Goal: Task Accomplishment & Management: Complete application form

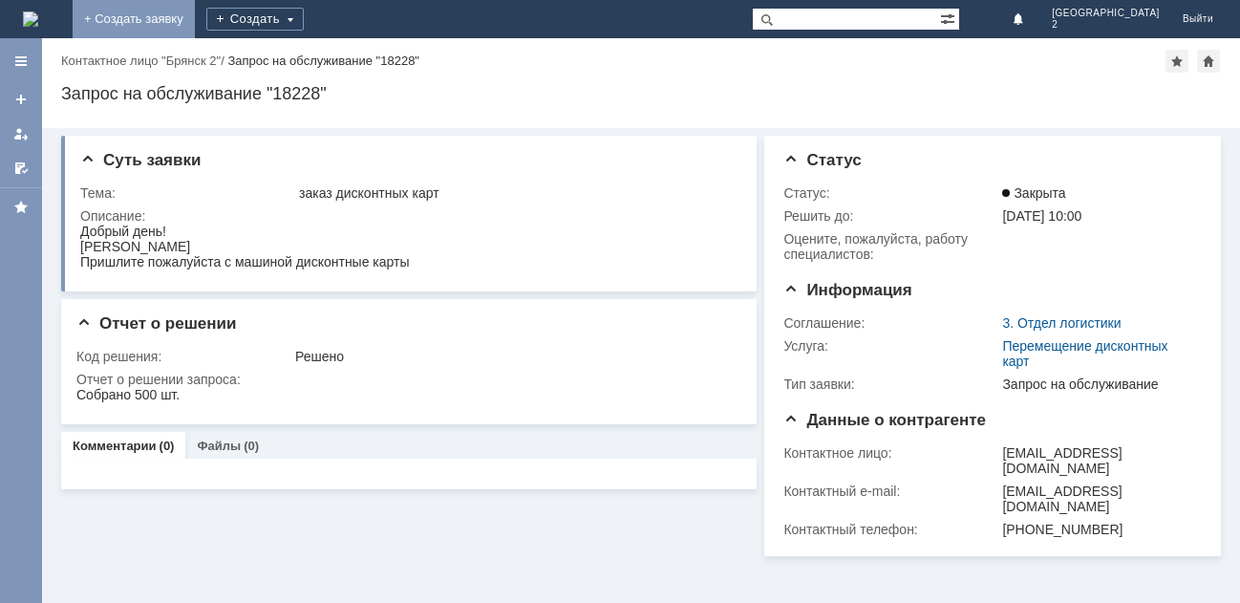
click at [195, 8] on link "+ Создать заявку" at bounding box center [134, 19] width 122 height 38
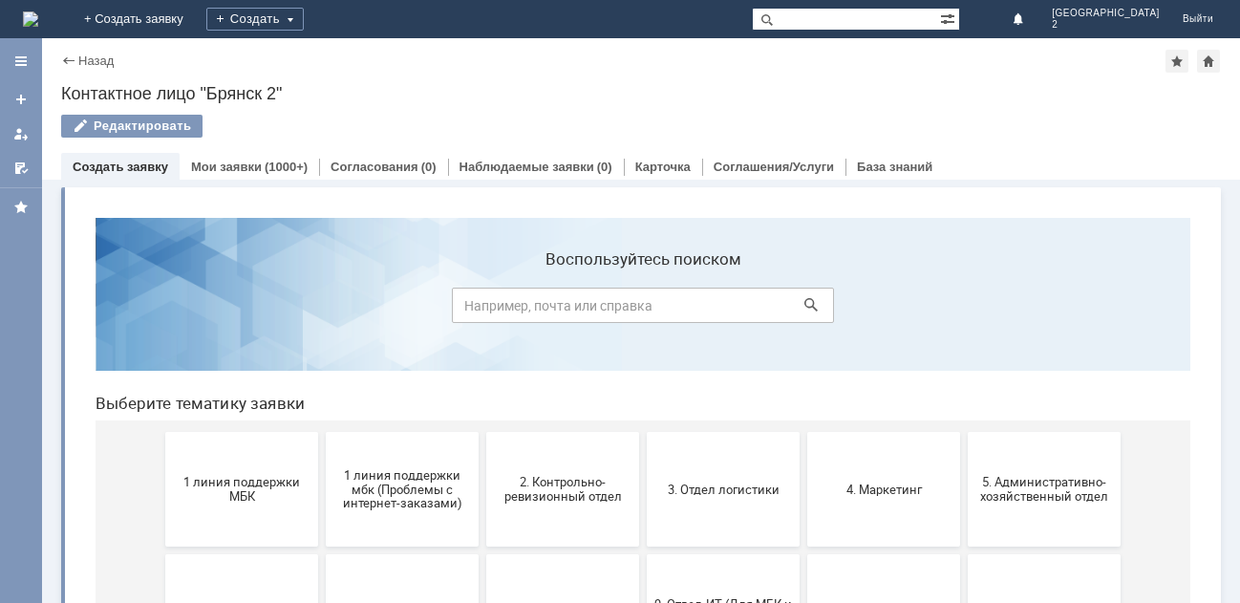
scroll to position [96, 0]
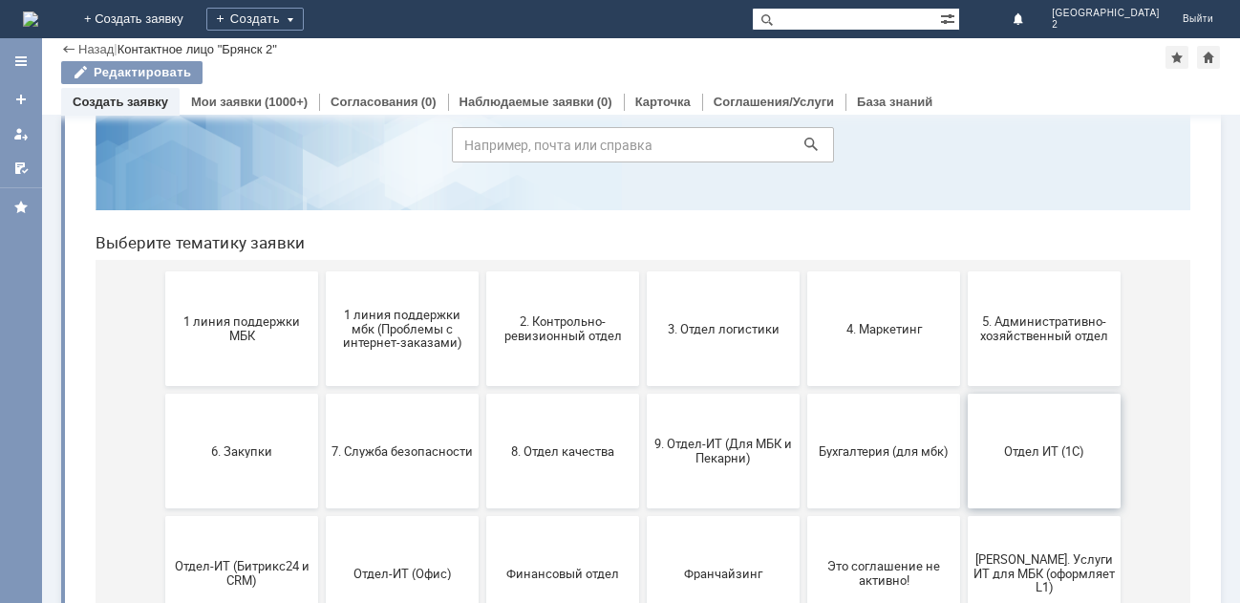
click at [1024, 451] on span "Отдел ИТ (1С)" at bounding box center [1043, 450] width 141 height 14
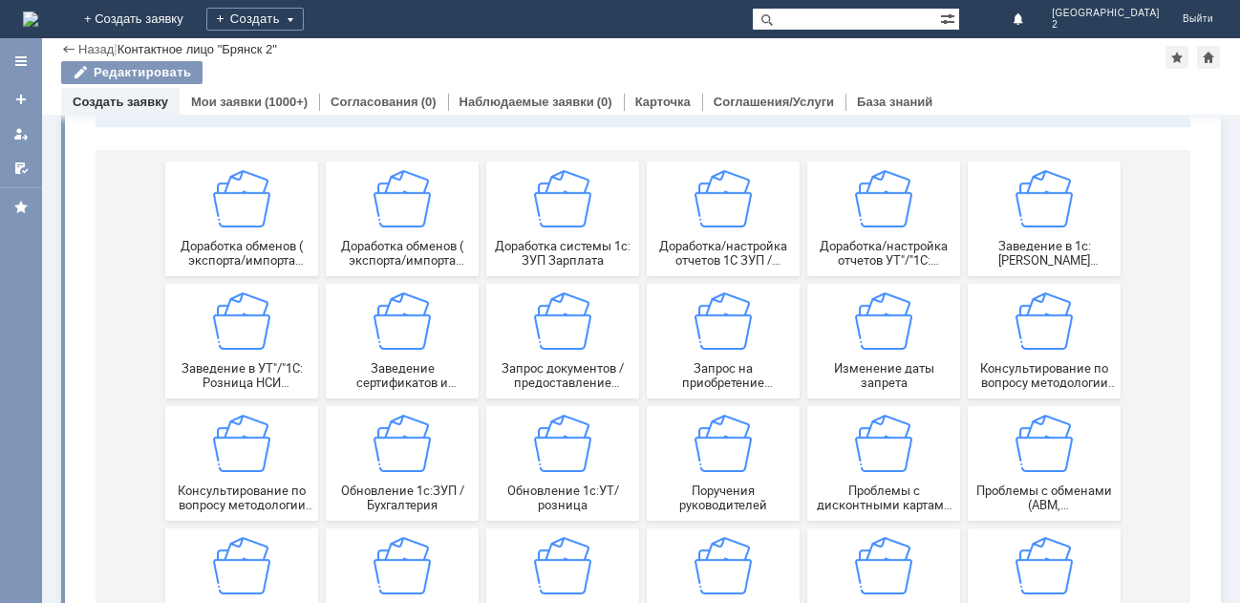
scroll to position [191, 0]
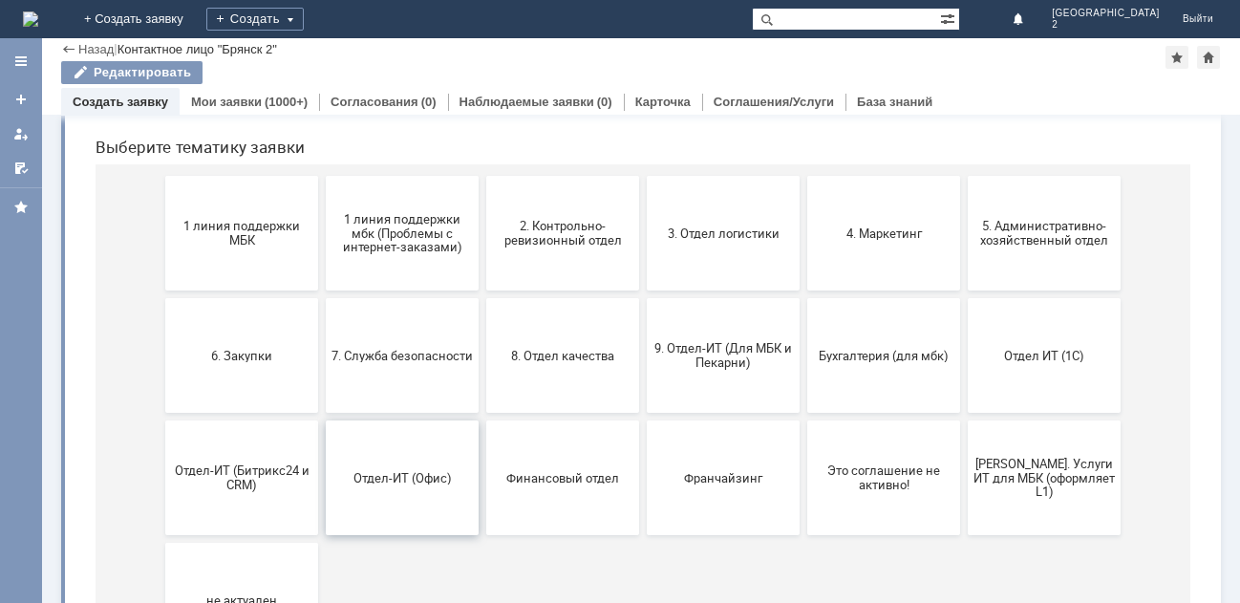
click at [408, 479] on span "Отдел-ИТ (Офис)" at bounding box center [401, 477] width 141 height 14
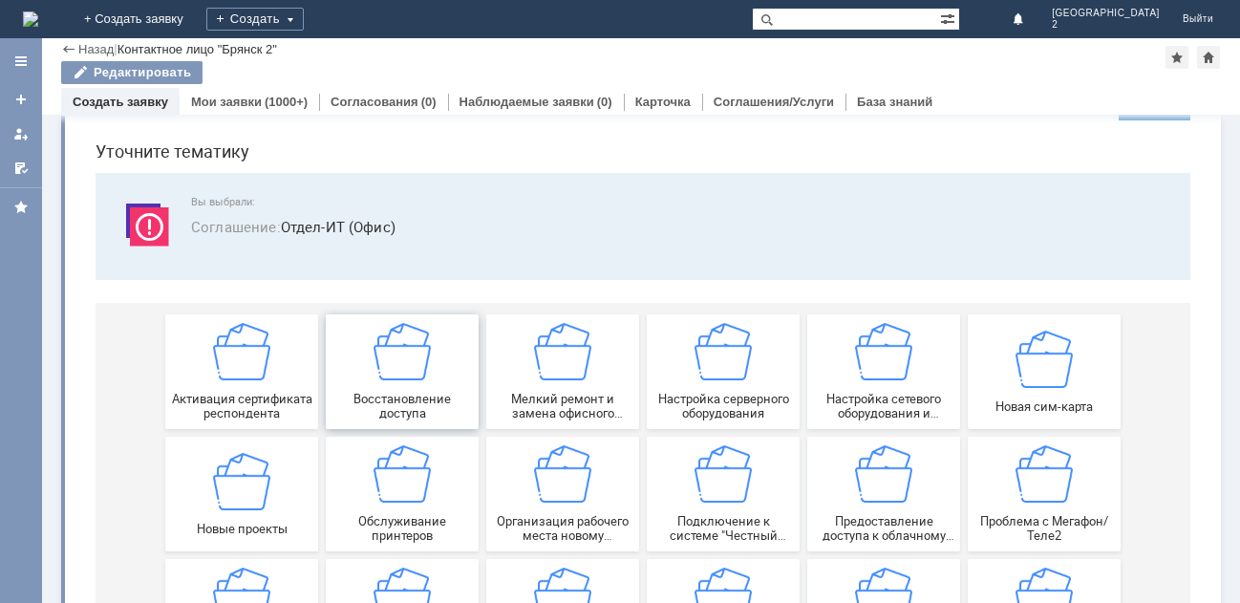
scroll to position [96, 0]
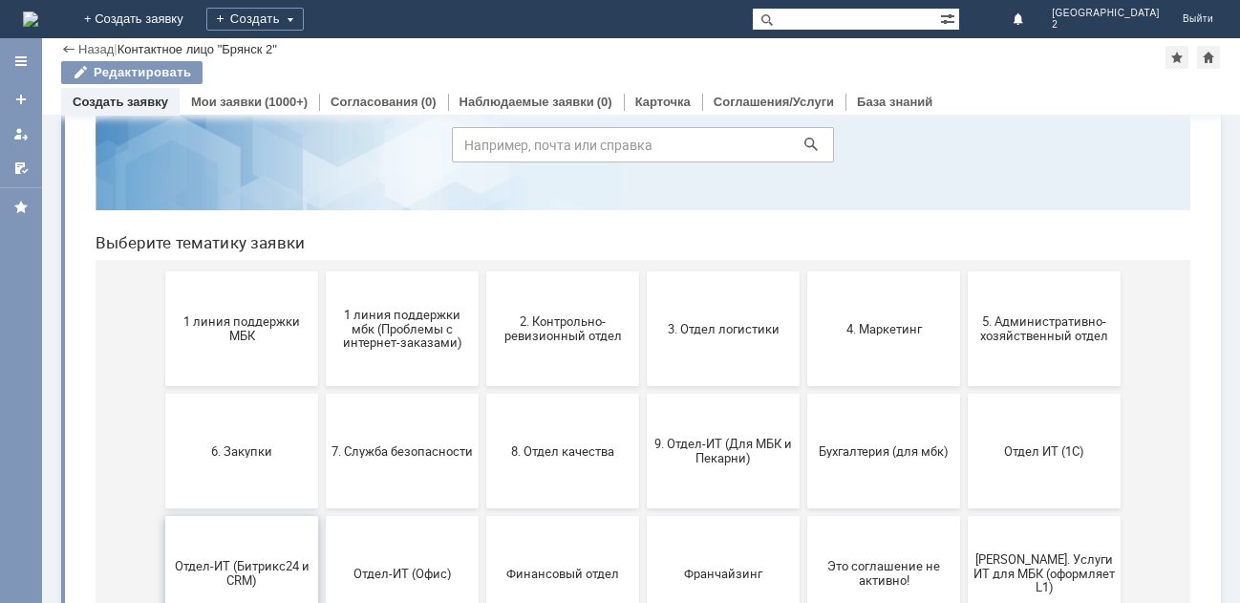
click at [250, 556] on button "Отдел-ИТ (Битрикс24 и CRM)" at bounding box center [241, 573] width 153 height 115
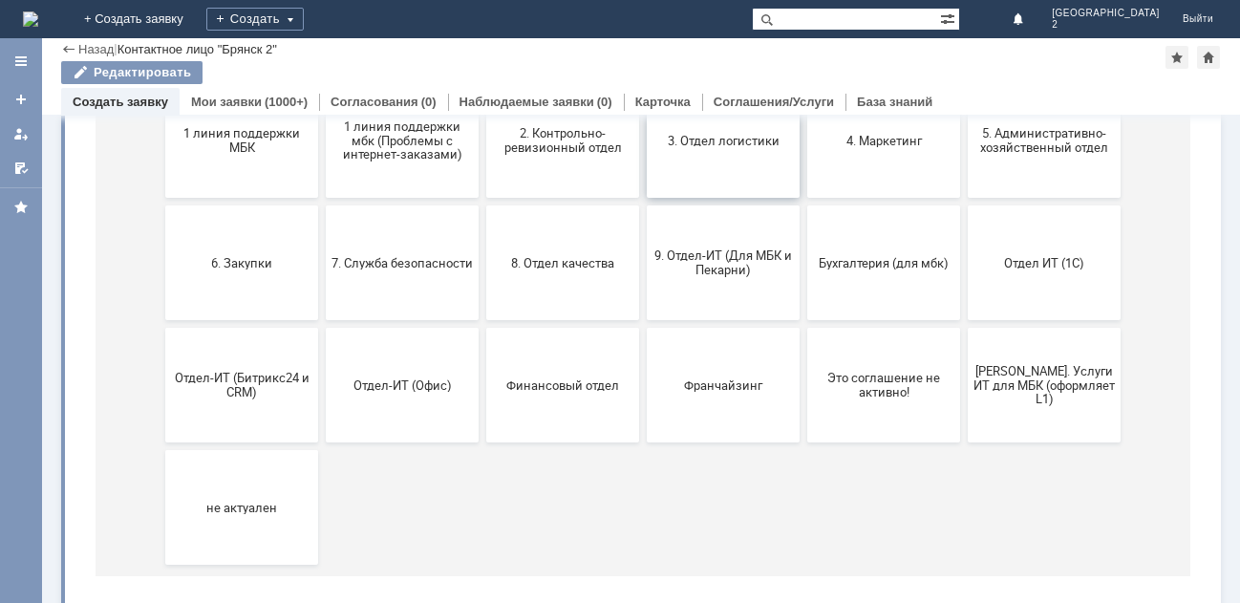
scroll to position [287, 0]
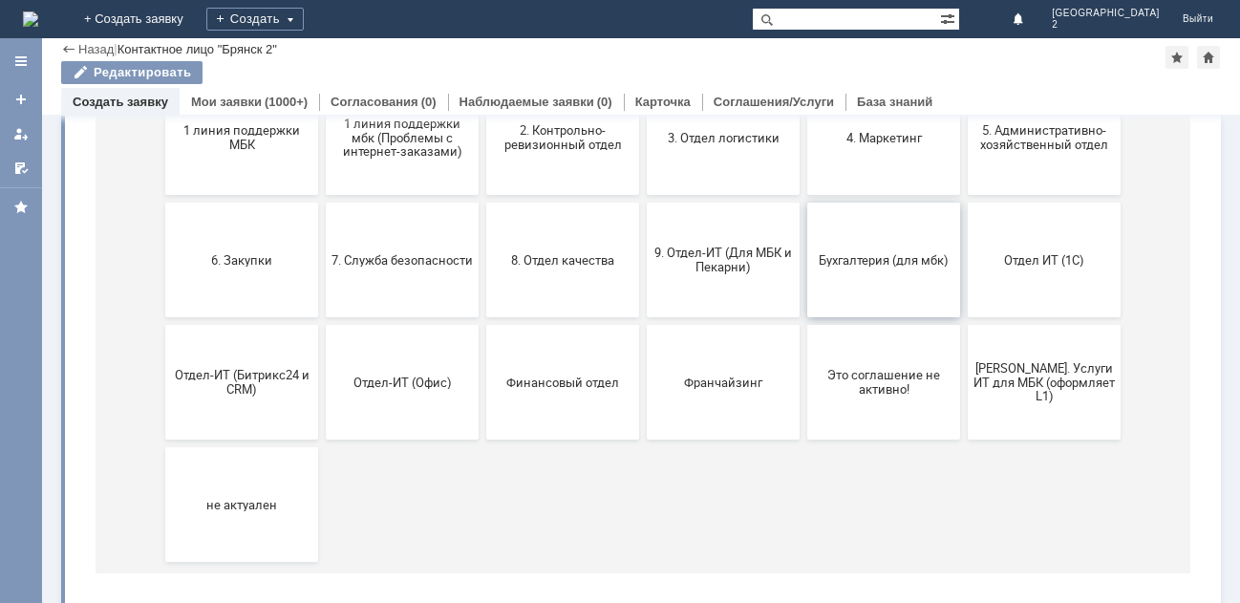
click at [849, 258] on span "Бухгалтерия (для мбк)" at bounding box center [883, 259] width 141 height 14
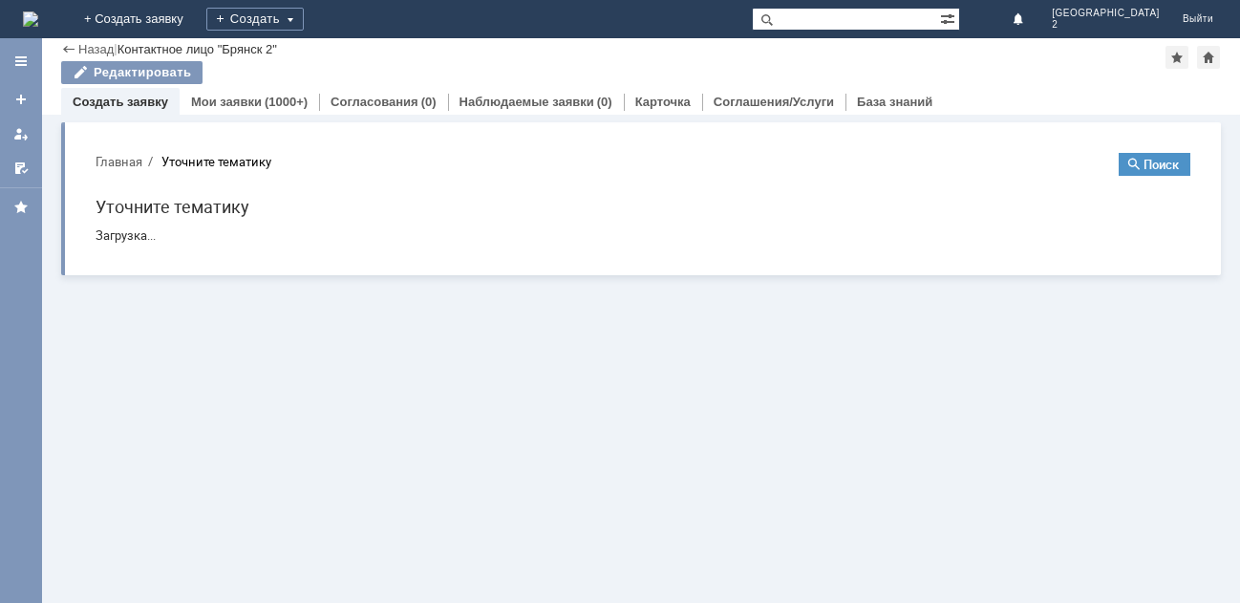
scroll to position [0, 0]
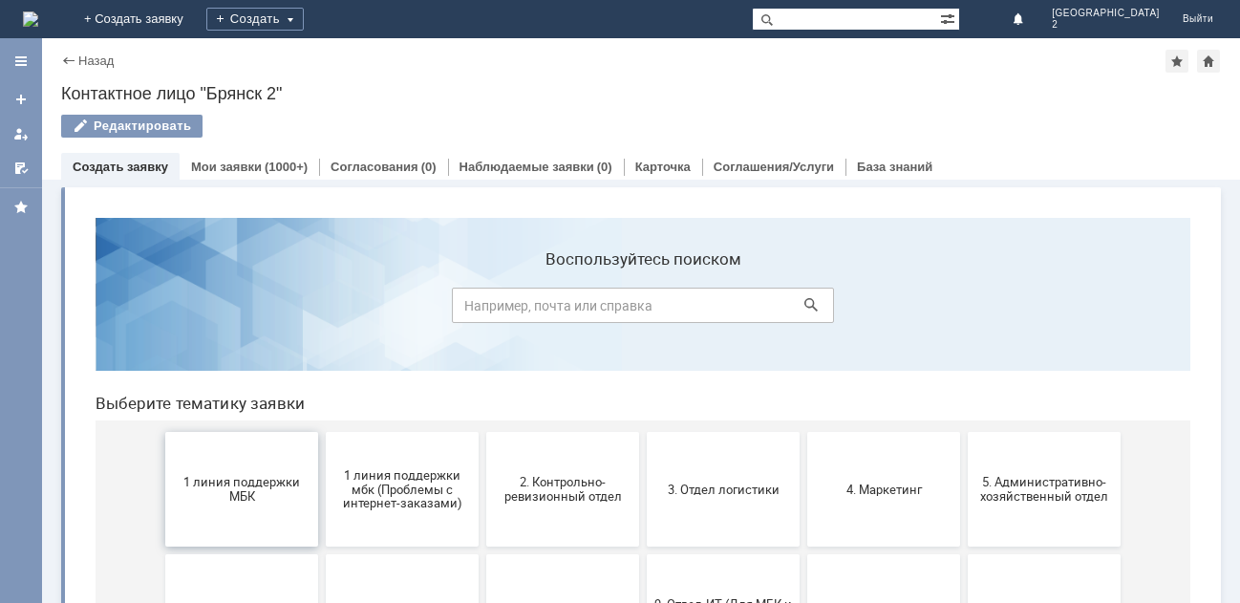
click at [239, 473] on button "1 линия поддержки МБК" at bounding box center [241, 489] width 153 height 115
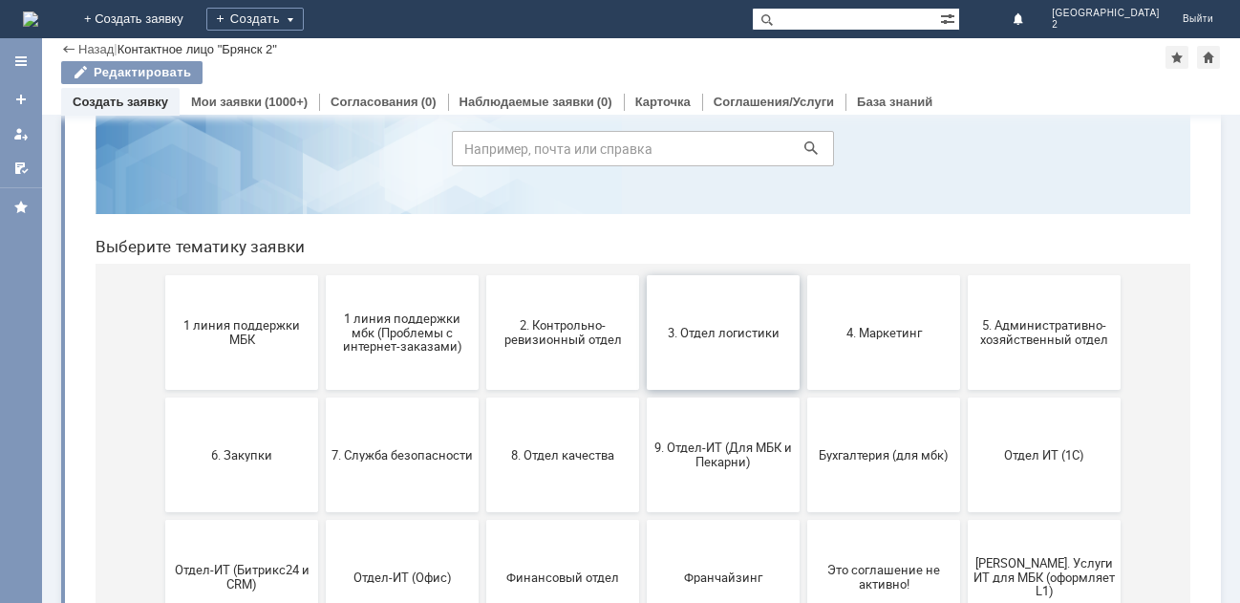
scroll to position [191, 0]
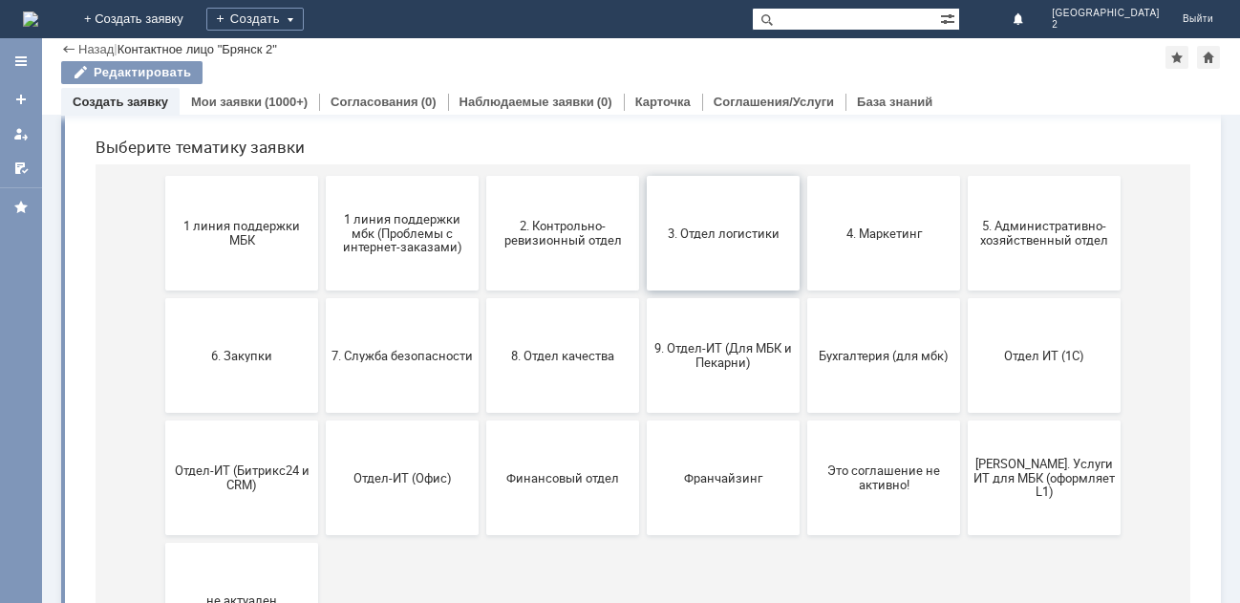
click at [721, 238] on span "3. Отдел логистики" at bounding box center [722, 232] width 141 height 14
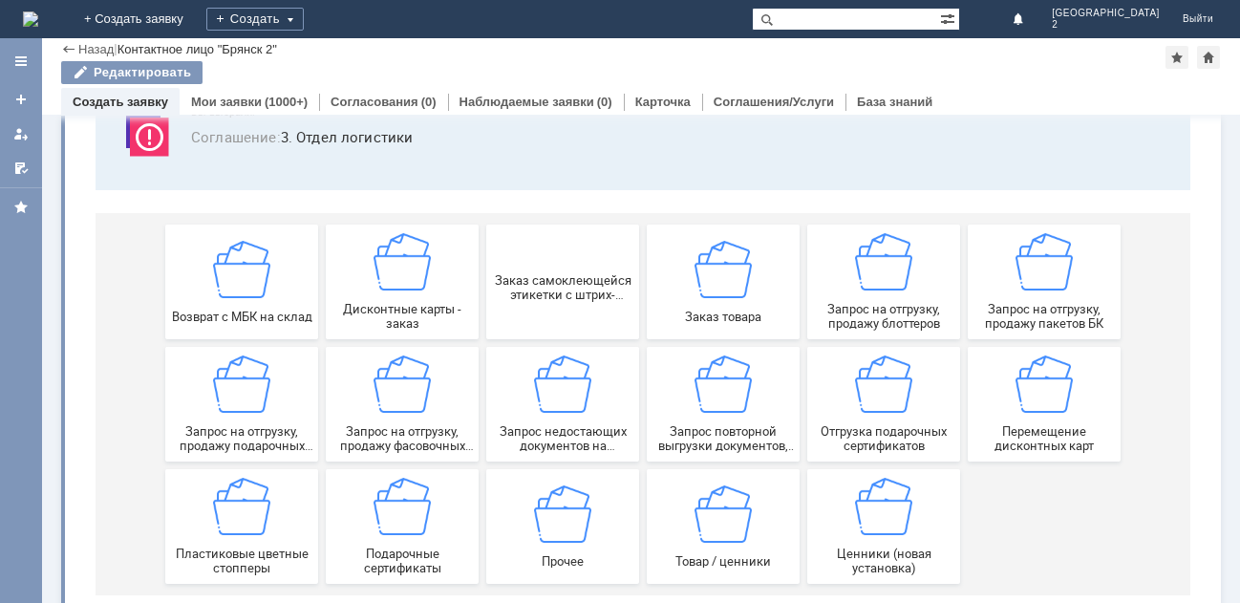
scroll to position [179, 0]
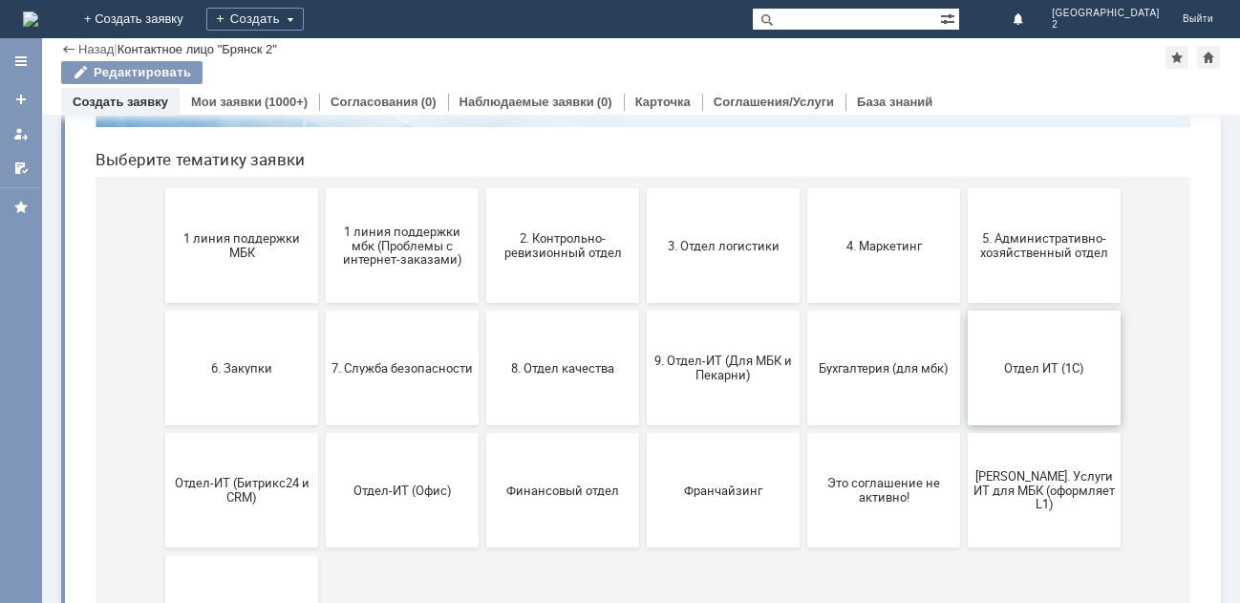
click at [1011, 374] on span "Отдел ИТ (1С)" at bounding box center [1043, 367] width 141 height 14
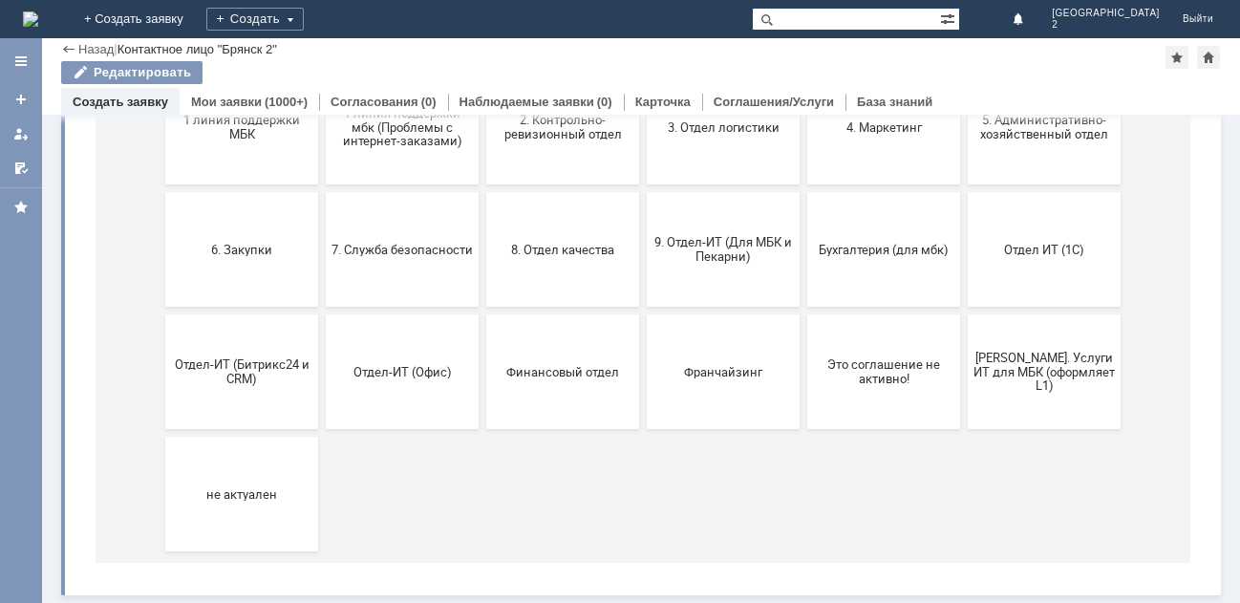
scroll to position [298, 0]
click at [419, 367] on span "Отдел-ИТ (Офис)" at bounding box center [401, 371] width 141 height 14
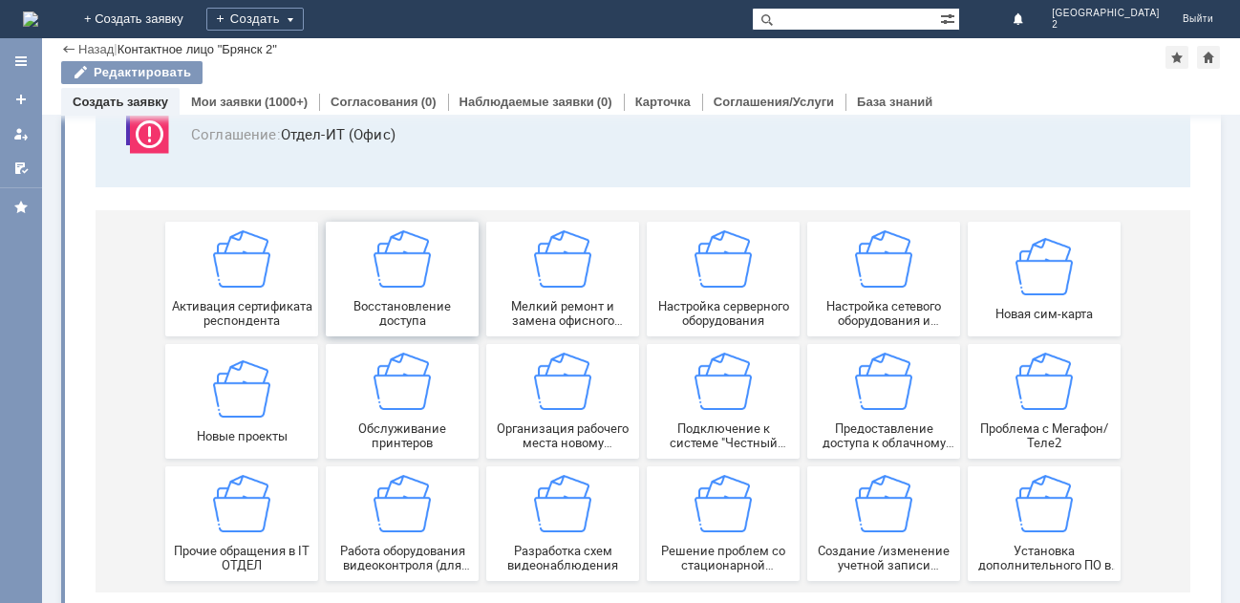
scroll to position [179, 0]
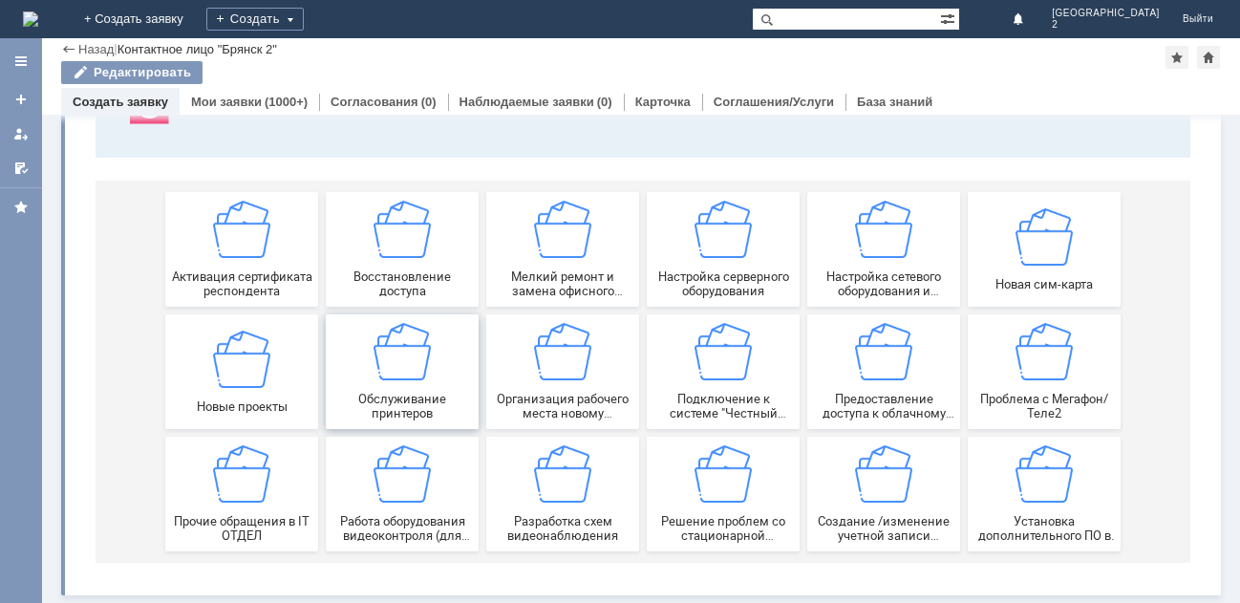
click at [416, 378] on img at bounding box center [401, 351] width 57 height 57
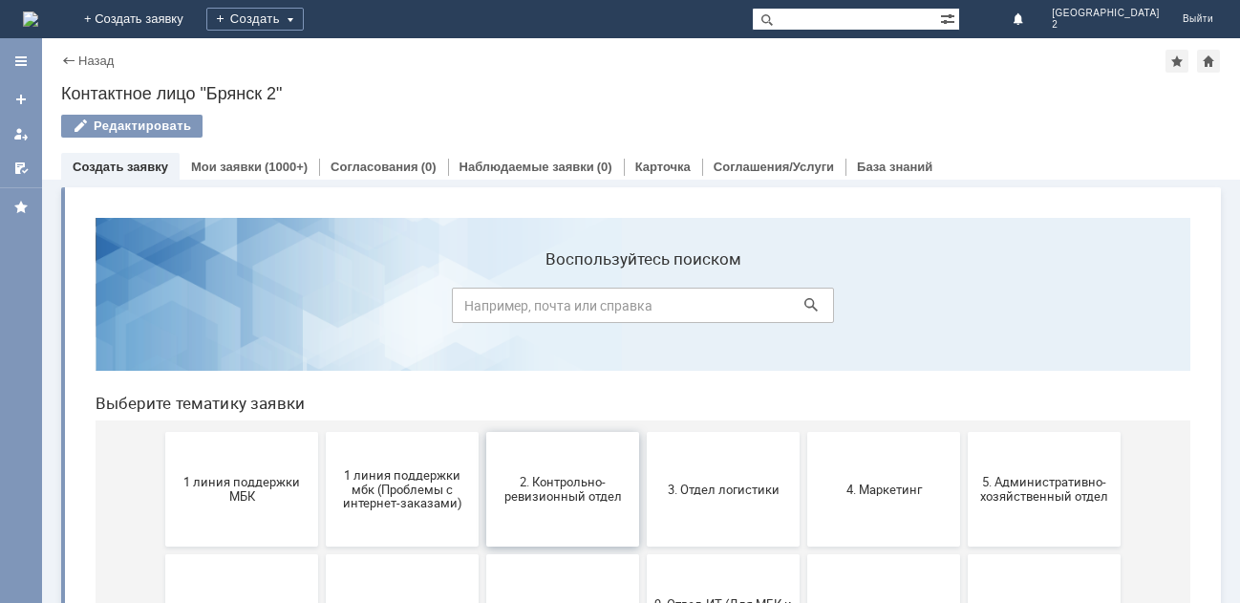
scroll to position [96, 0]
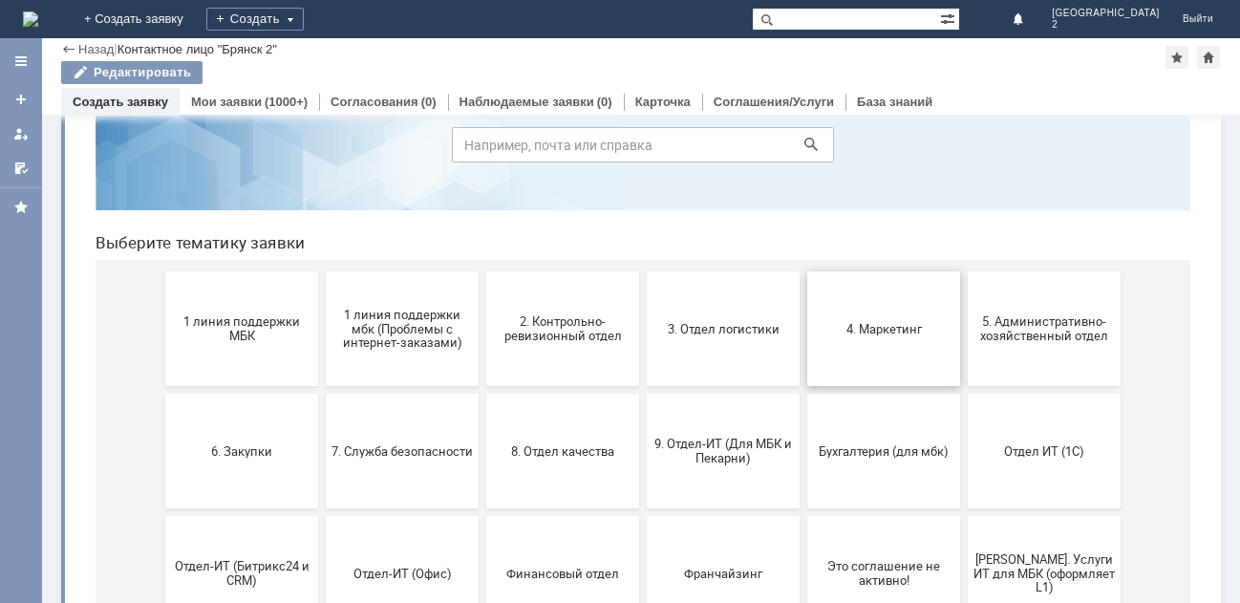
click at [883, 329] on span "4. Маркетинг" at bounding box center [883, 328] width 141 height 14
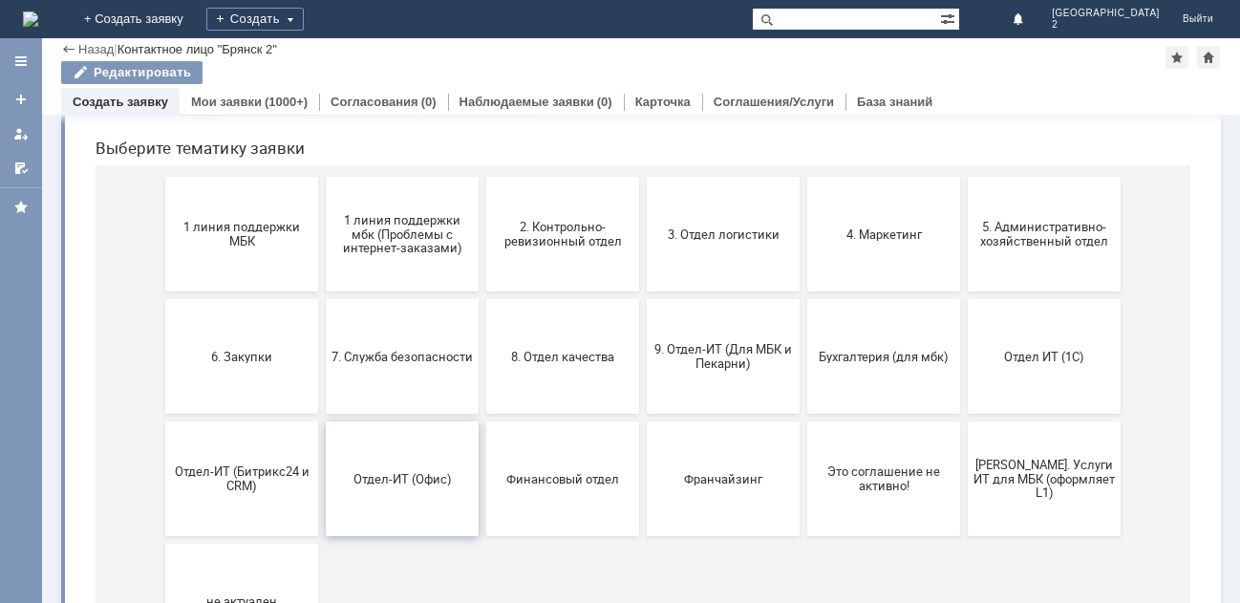
scroll to position [191, 0]
click at [388, 465] on button "Отдел-ИТ (Офис)" at bounding box center [402, 477] width 153 height 115
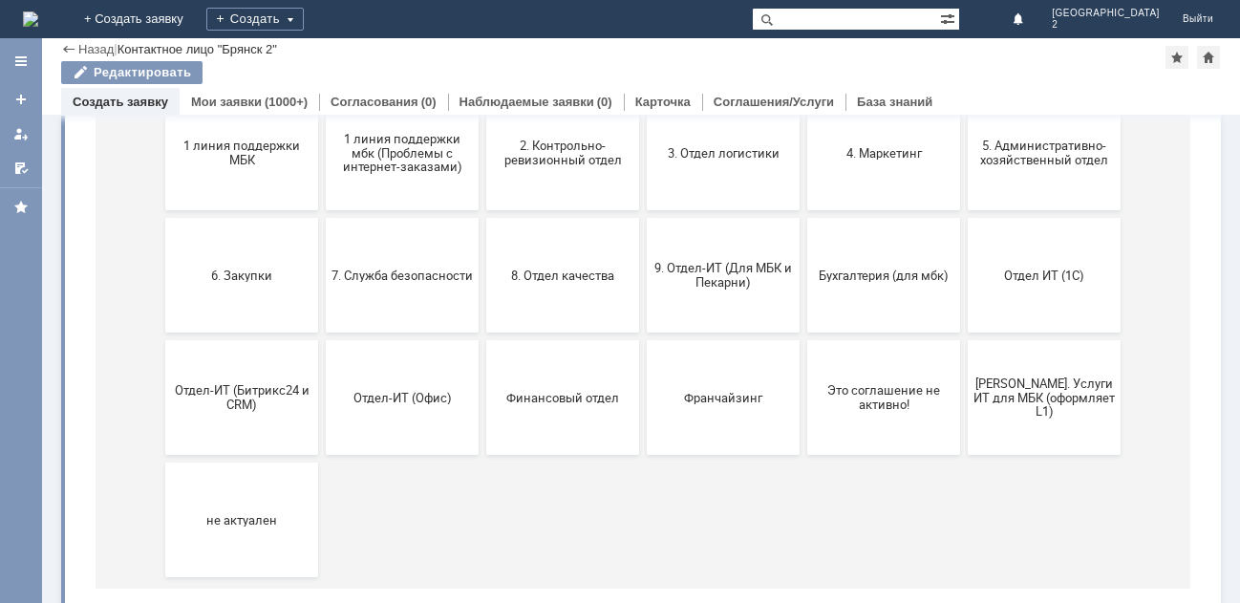
scroll to position [274, 0]
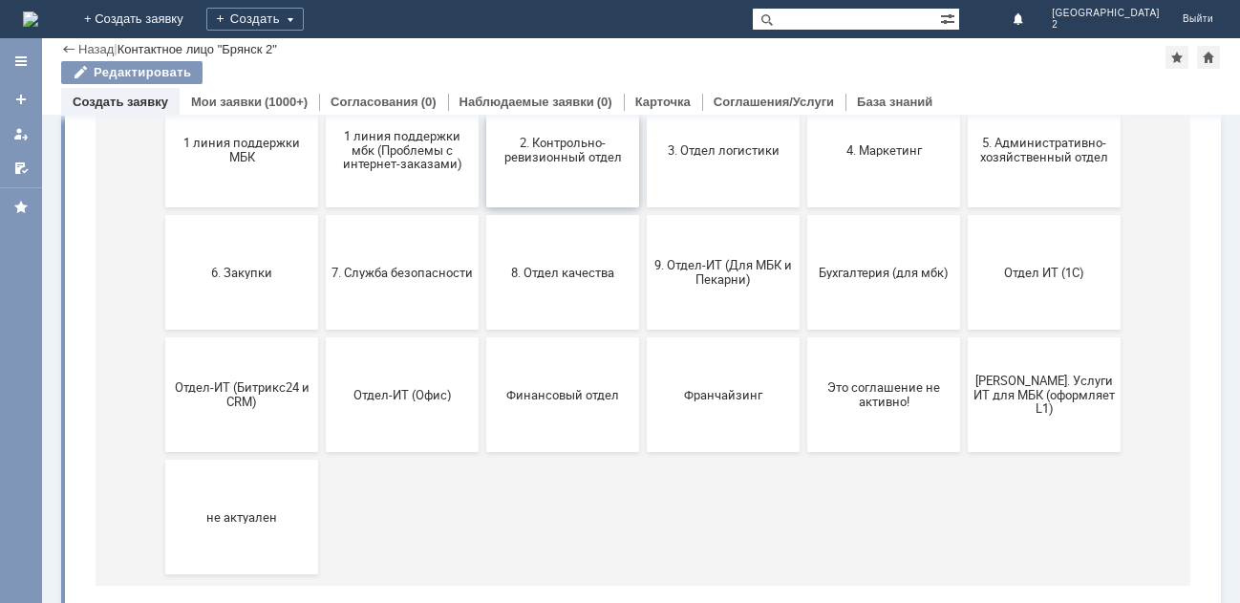
click at [567, 141] on span "2. Контрольно-ревизионный отдел" at bounding box center [562, 150] width 141 height 29
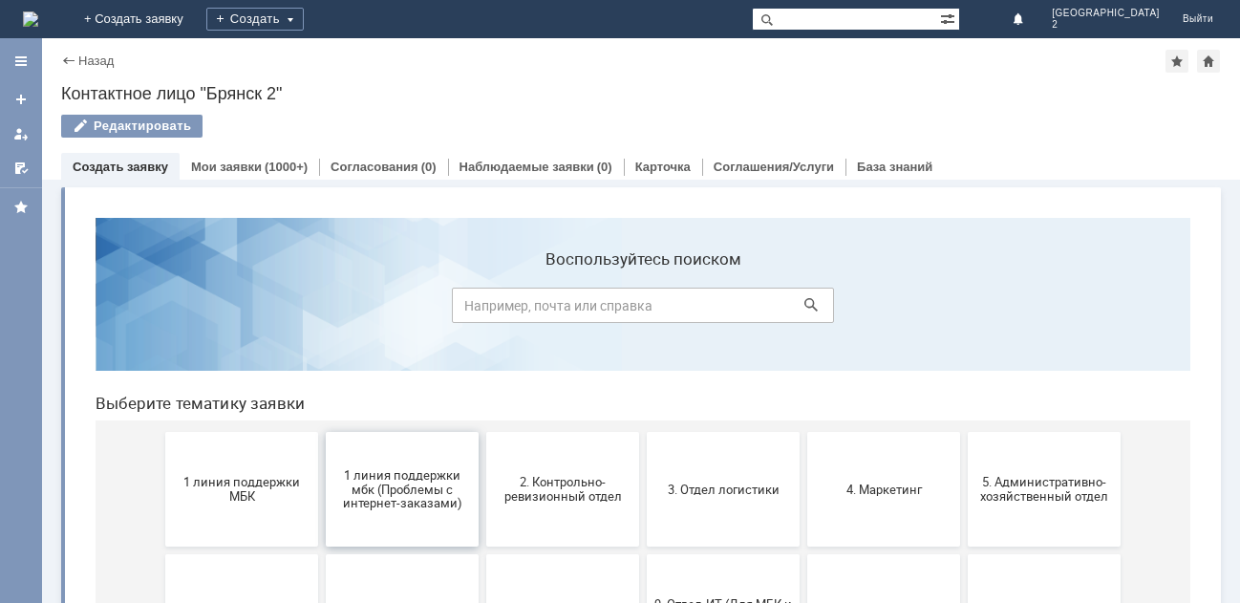
click at [429, 492] on span "1 линия поддержки мбк (Проблемы с интернет-заказами)" at bounding box center [401, 488] width 141 height 43
click at [1024, 483] on span "5. Административно-хозяйственный отдел" at bounding box center [1043, 489] width 141 height 29
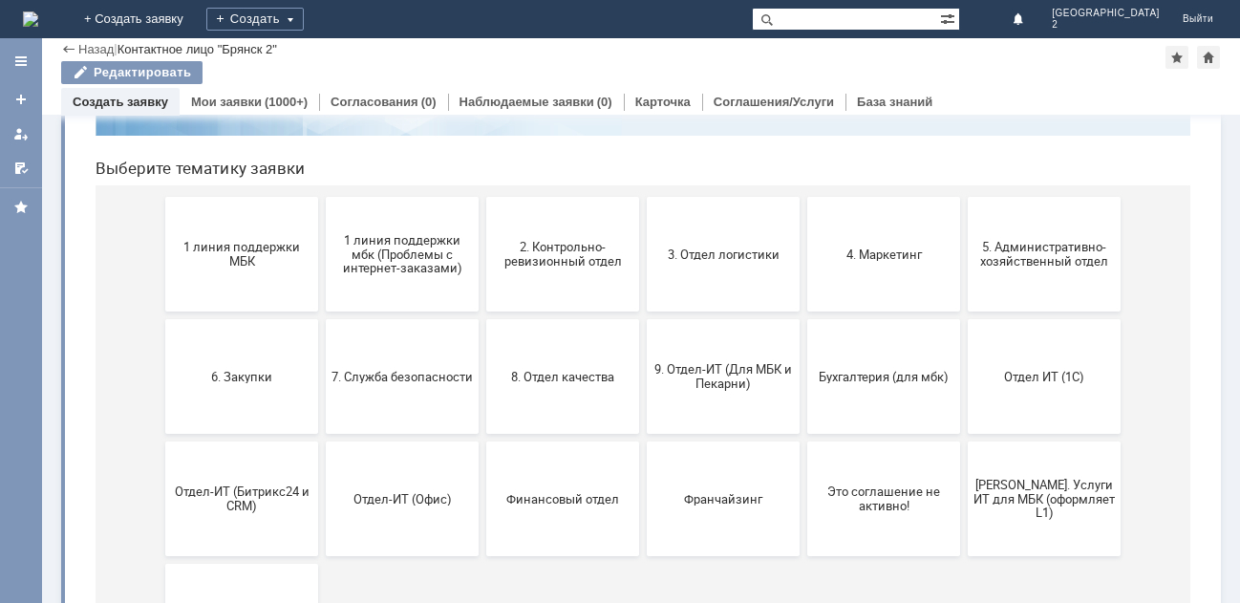
scroll to position [191, 0]
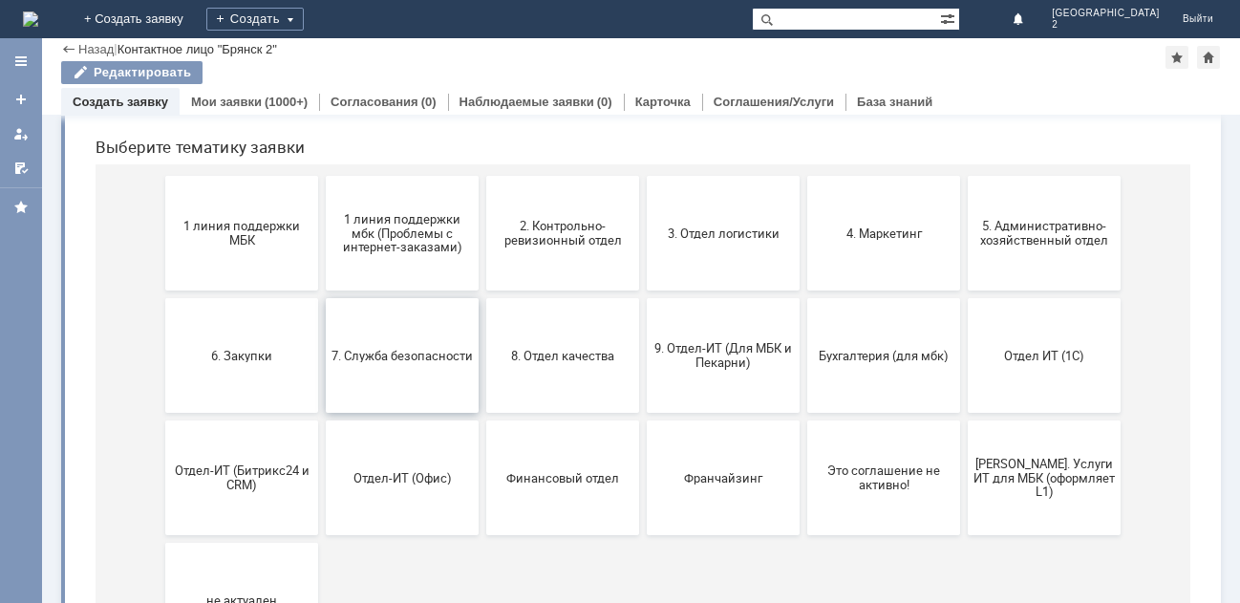
click at [404, 356] on span "7. Служба безопасности" at bounding box center [401, 355] width 141 height 14
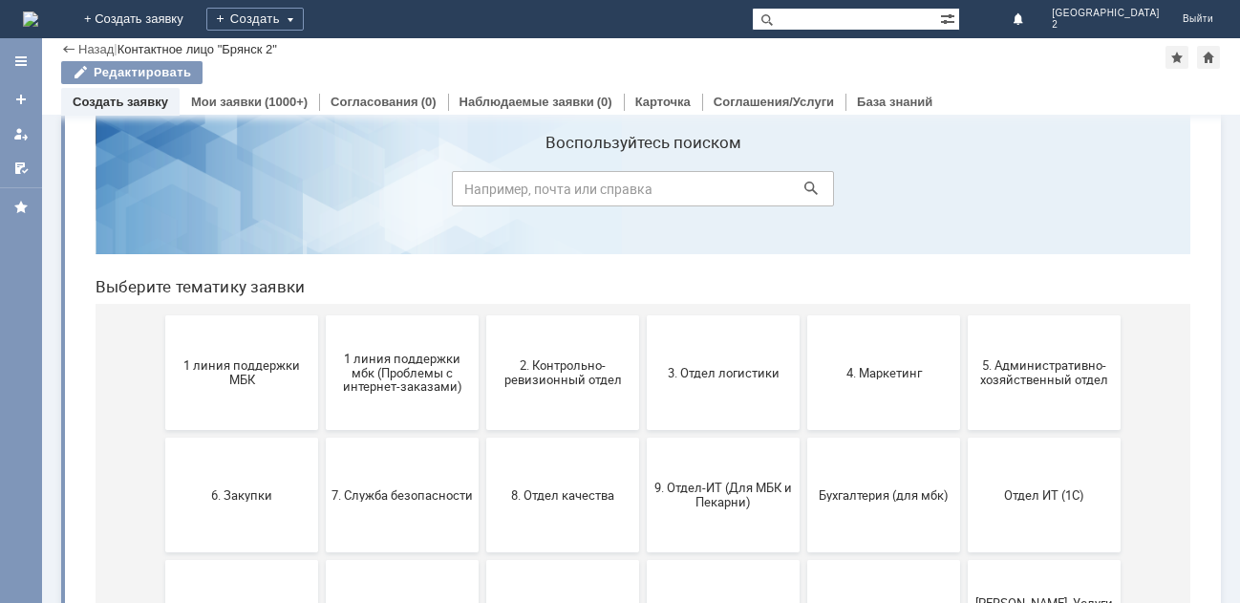
scroll to position [96, 0]
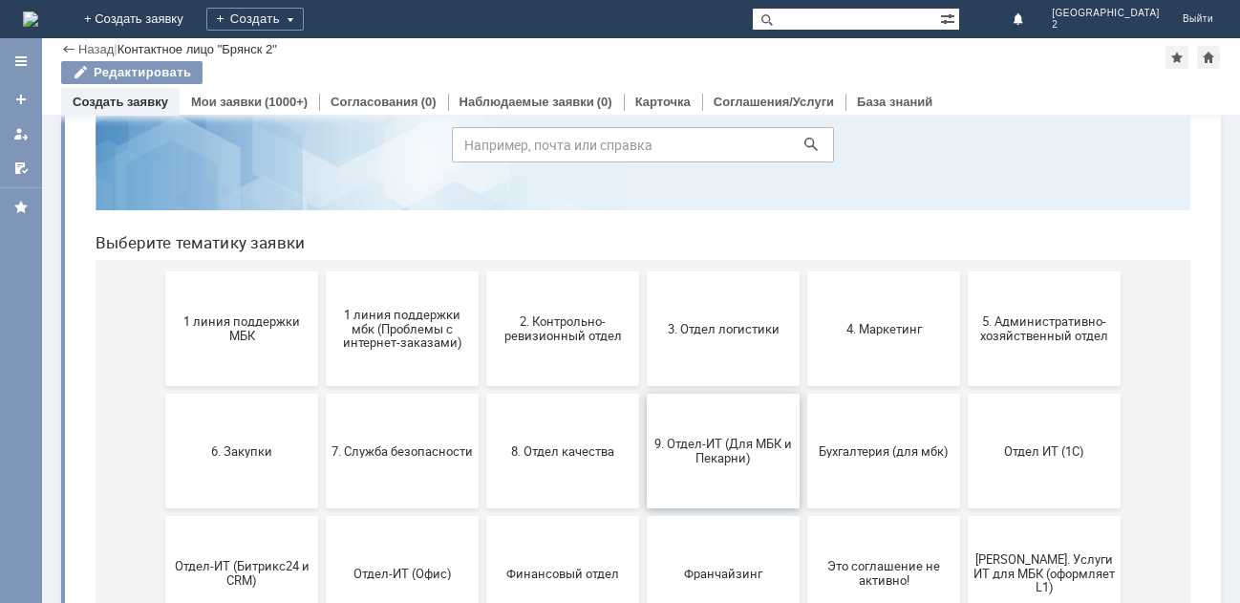
click at [715, 455] on span "9. Отдел-ИТ (Для МБК и Пекарни)" at bounding box center [722, 450] width 141 height 29
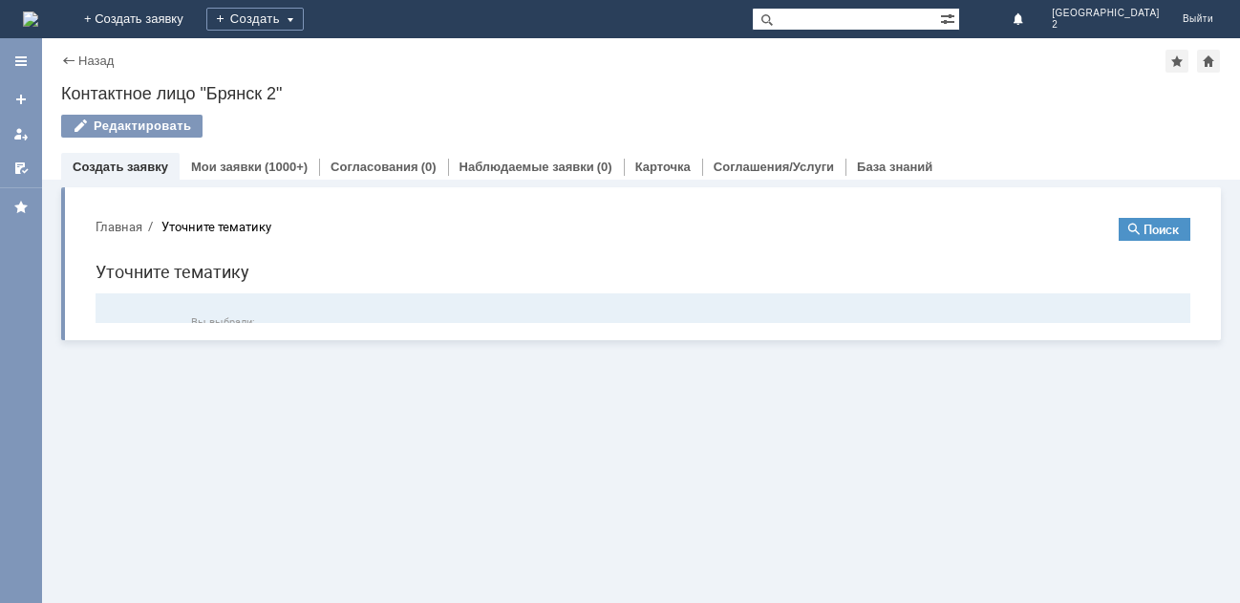
scroll to position [0, 0]
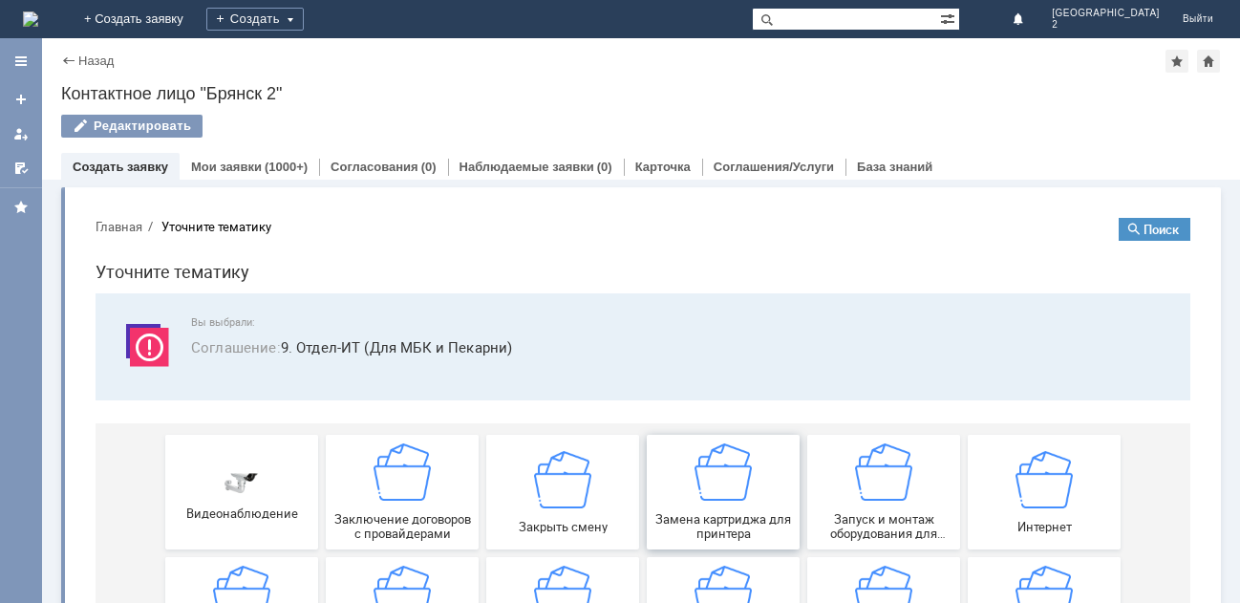
click at [705, 480] on img at bounding box center [722, 471] width 57 height 57
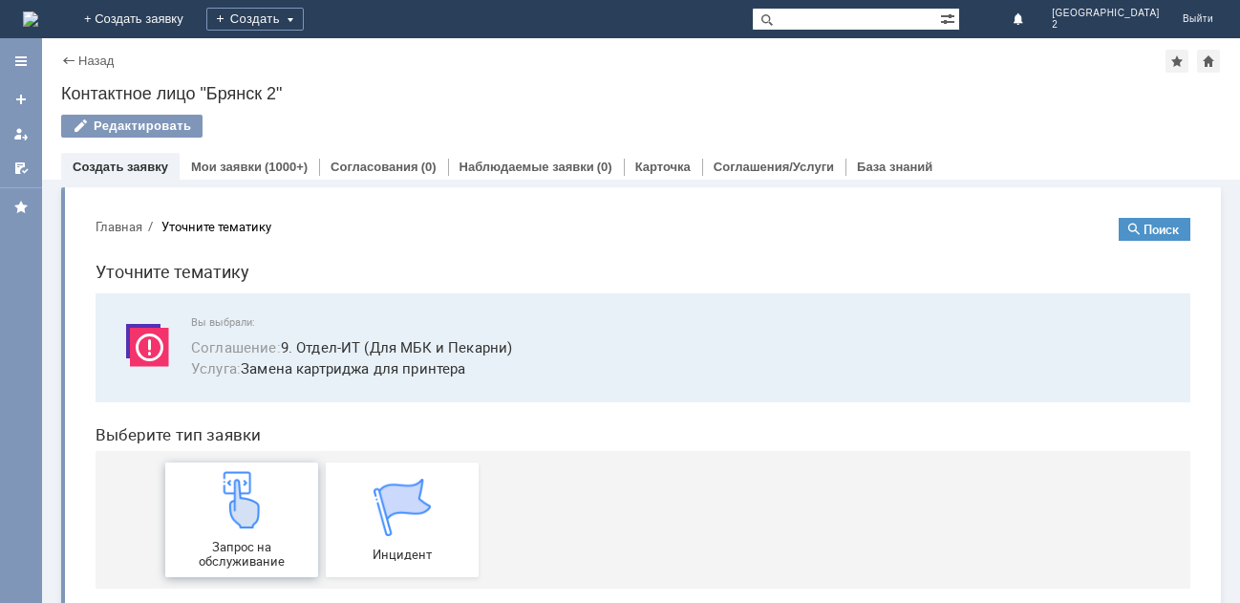
click at [223, 527] on img at bounding box center [241, 499] width 57 height 57
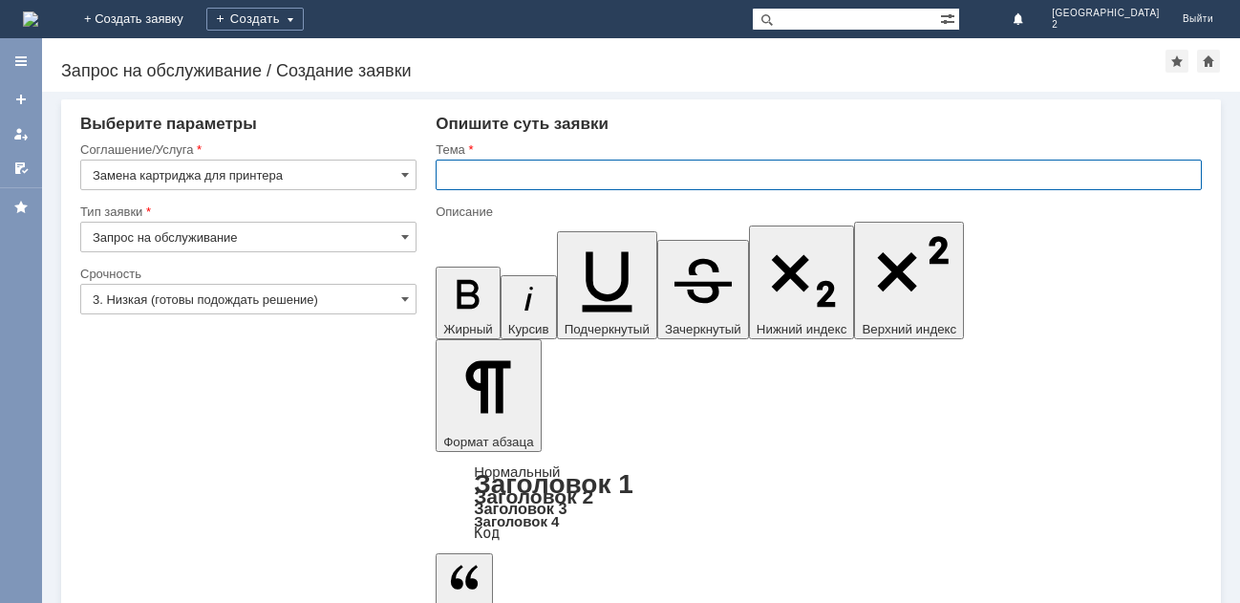
click at [497, 175] on input "text" at bounding box center [818, 174] width 766 height 31
type input "заправка картриджа Бр2"
